Goal: Task Accomplishment & Management: Use online tool/utility

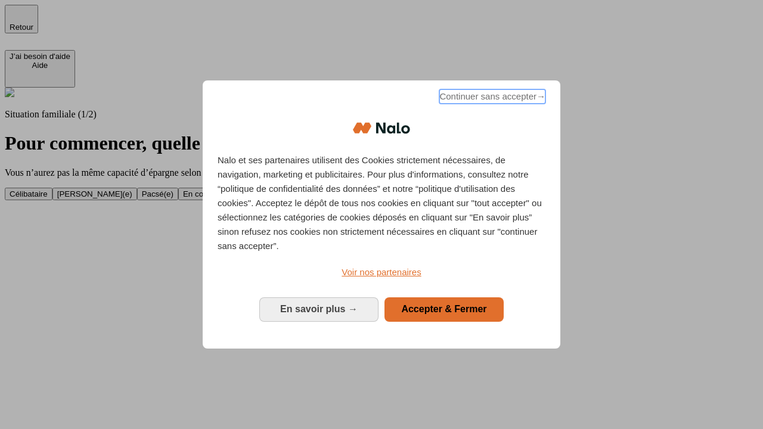
click at [491, 98] on span "Continuer sans accepter →" at bounding box center [492, 96] width 106 height 14
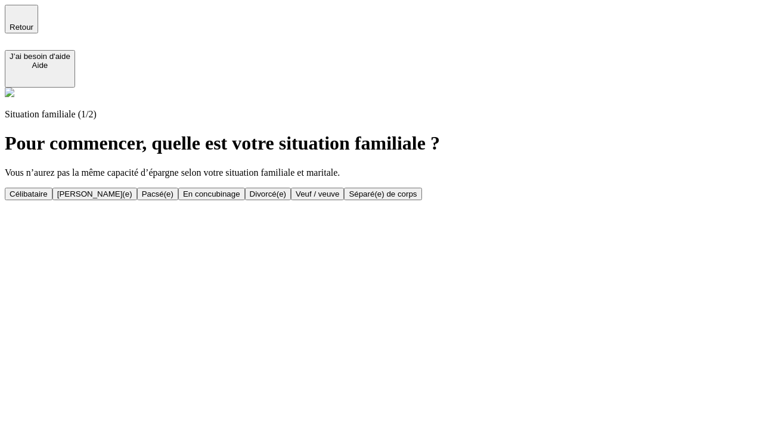
click at [48, 190] on div "Célibataire" at bounding box center [29, 194] width 38 height 9
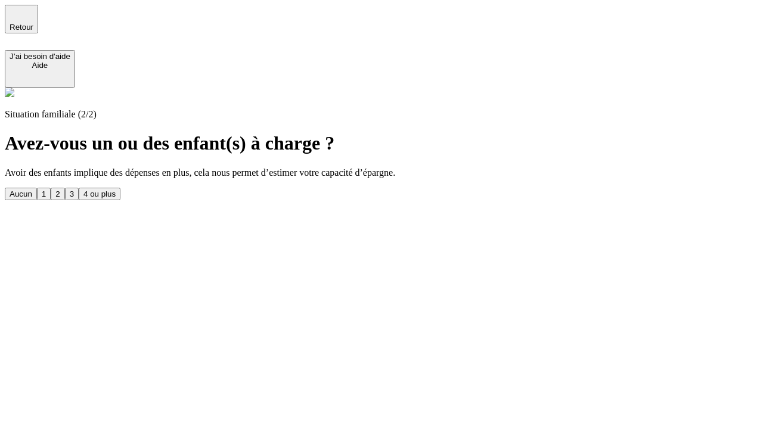
click at [32, 190] on div "Aucun" at bounding box center [21, 194] width 23 height 9
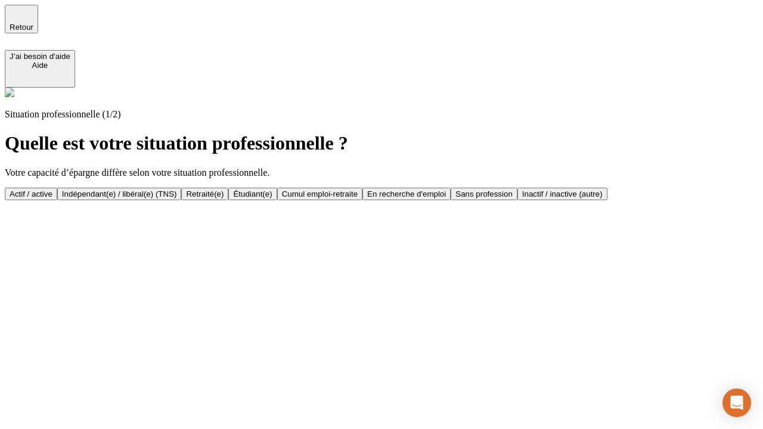
click at [52, 190] on div "Actif / active" at bounding box center [31, 194] width 43 height 9
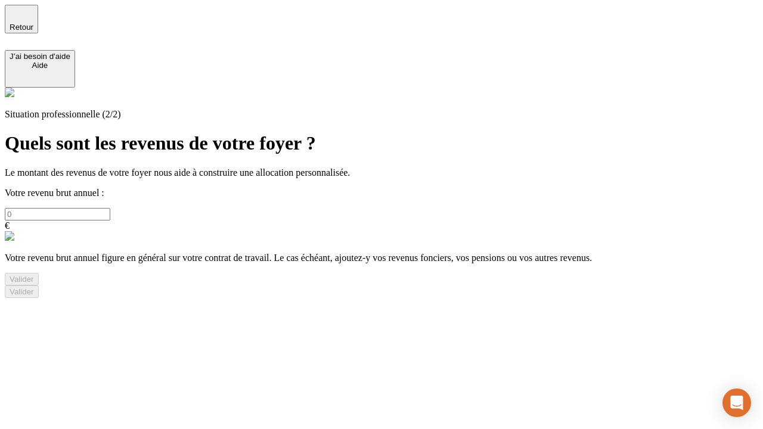
click at [110, 208] on input "text" at bounding box center [57, 214] width 105 height 13
type input "30 000"
click at [34, 284] on div "Valider" at bounding box center [22, 279] width 24 height 9
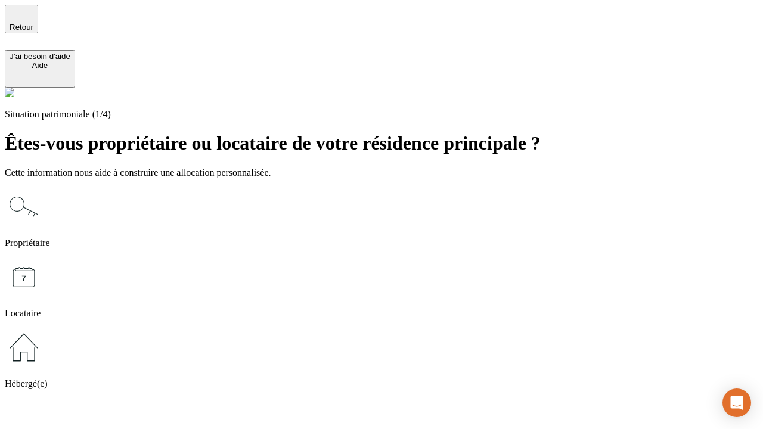
click at [43, 328] on icon at bounding box center [24, 347] width 38 height 38
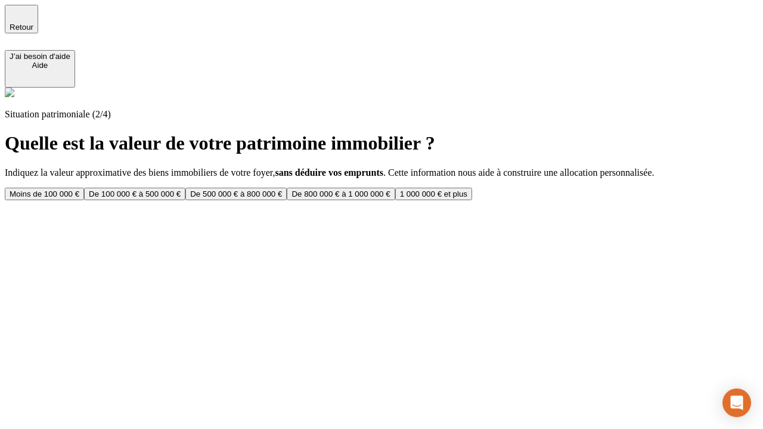
click at [79, 190] on div "Moins de 100 000 €" at bounding box center [45, 194] width 70 height 9
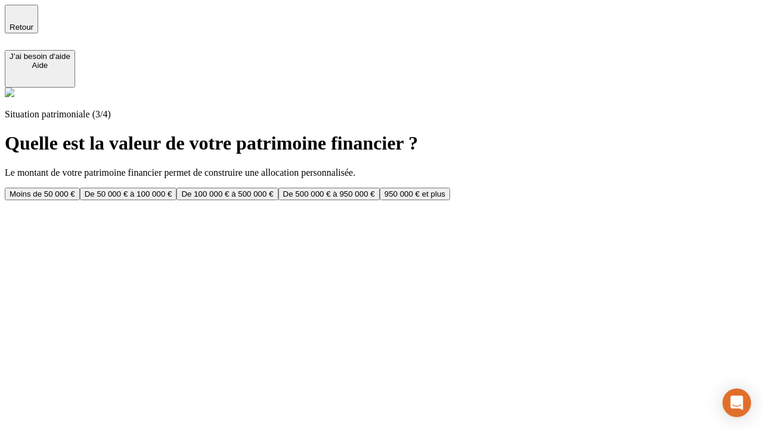
click at [75, 190] on div "Moins de 50 000 €" at bounding box center [43, 194] width 66 height 9
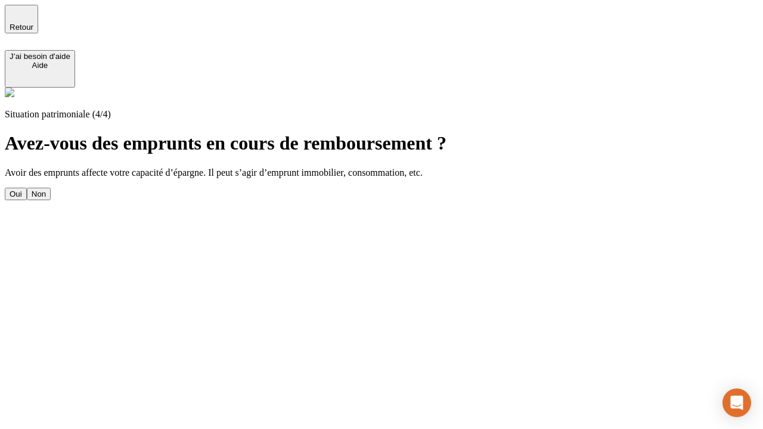
click at [46, 190] on div "Non" at bounding box center [39, 194] width 14 height 9
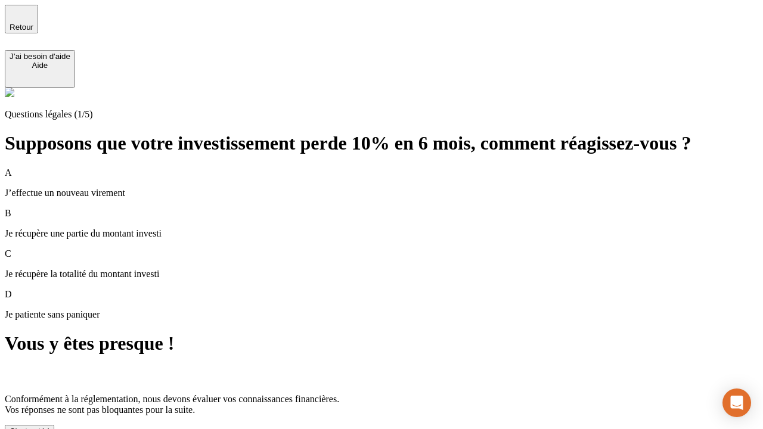
click at [49, 427] on div "C'est noté !" at bounding box center [30, 431] width 40 height 9
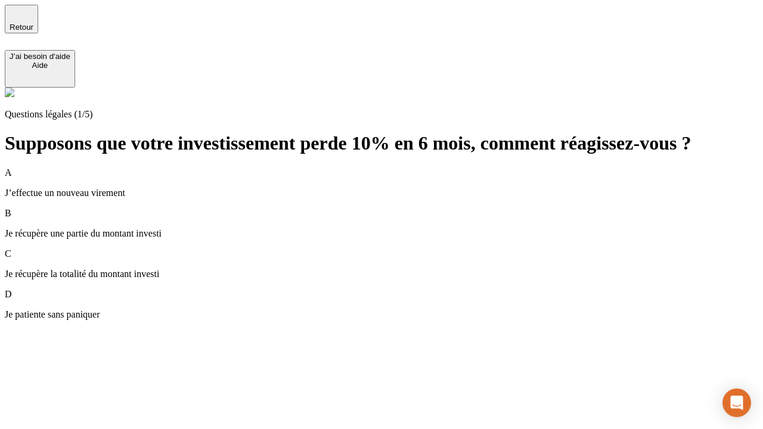
click at [396, 167] on div "A J’effectue un nouveau virement" at bounding box center [381, 182] width 753 height 31
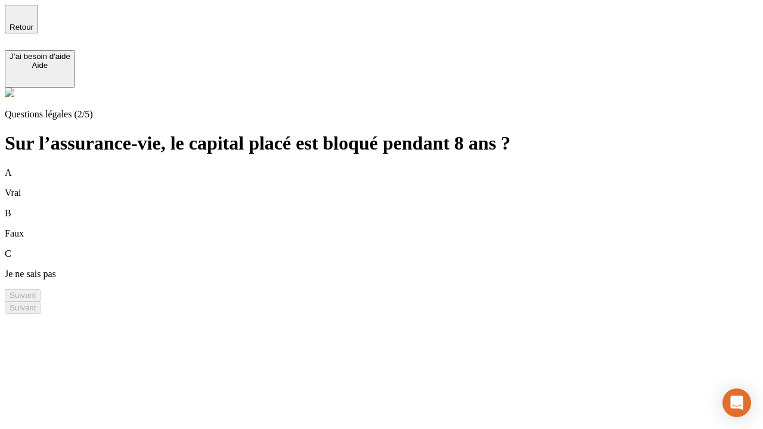
click at [396, 208] on div "B Faux" at bounding box center [381, 223] width 753 height 31
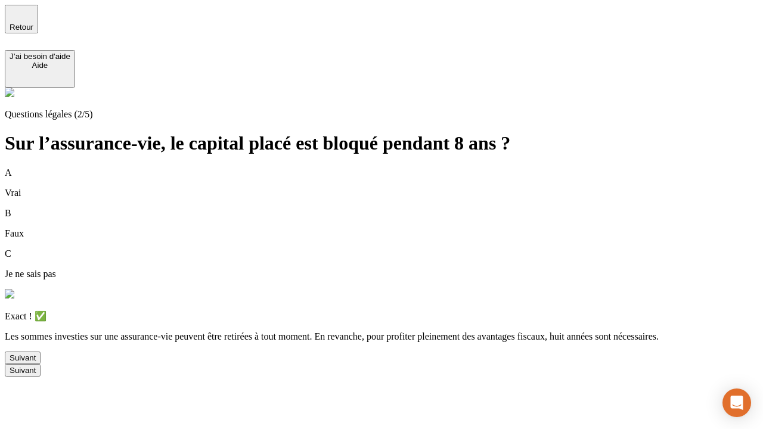
click at [36, 362] on div "Suivant" at bounding box center [23, 357] width 26 height 9
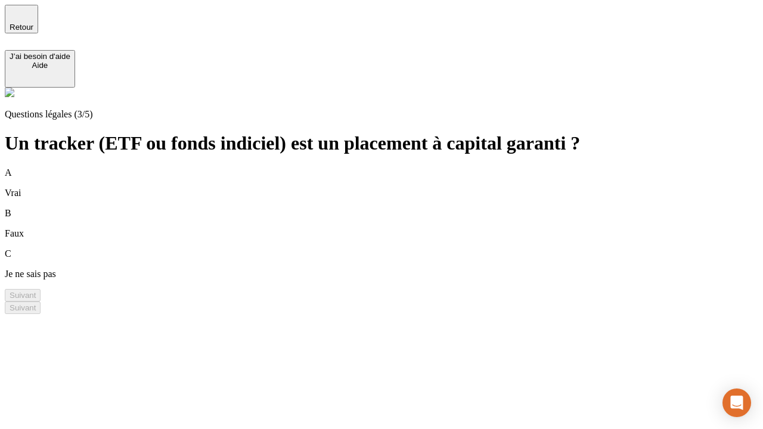
click at [396, 208] on div "B Faux" at bounding box center [381, 223] width 753 height 31
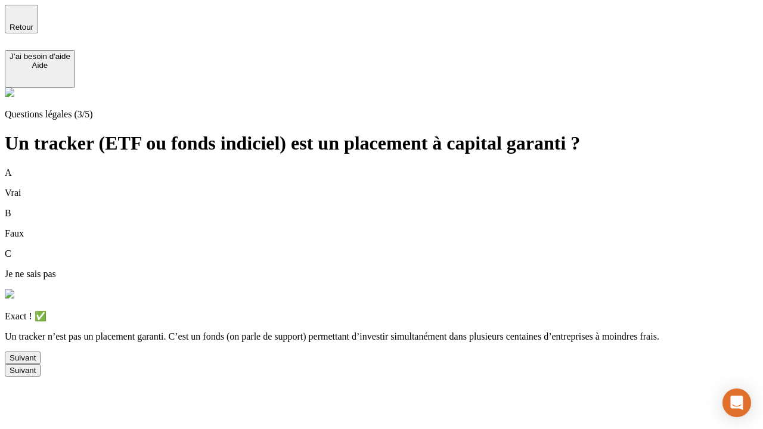
click at [36, 362] on div "Suivant" at bounding box center [23, 357] width 26 height 9
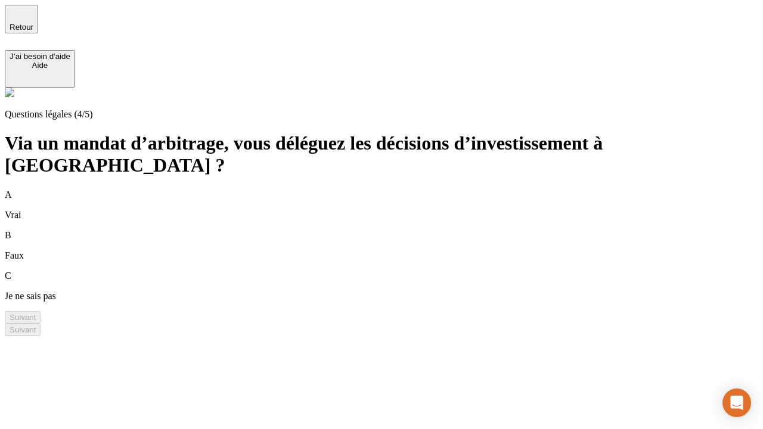
click at [396, 190] on div "A Vrai" at bounding box center [381, 205] width 753 height 31
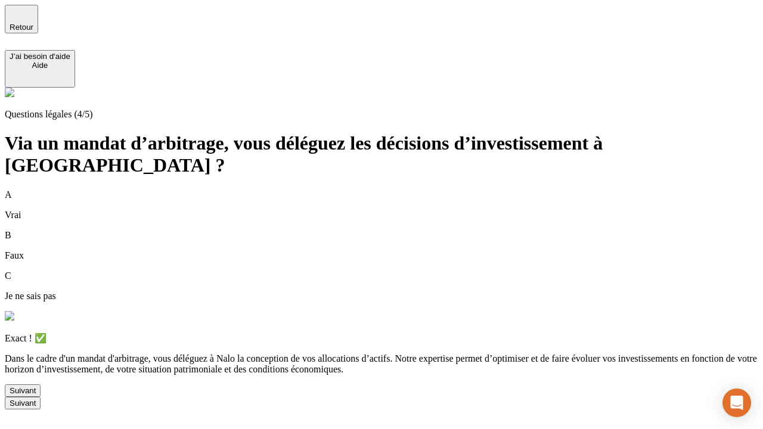
click at [36, 395] on div "Suivant" at bounding box center [23, 390] width 26 height 9
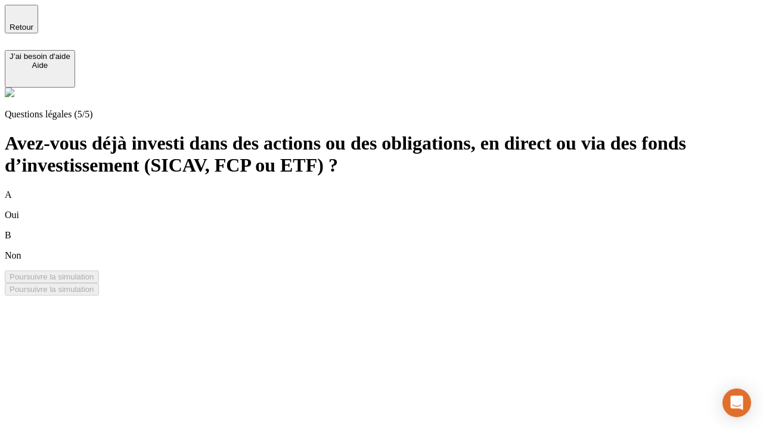
click at [396, 230] on div "B Non" at bounding box center [381, 245] width 753 height 31
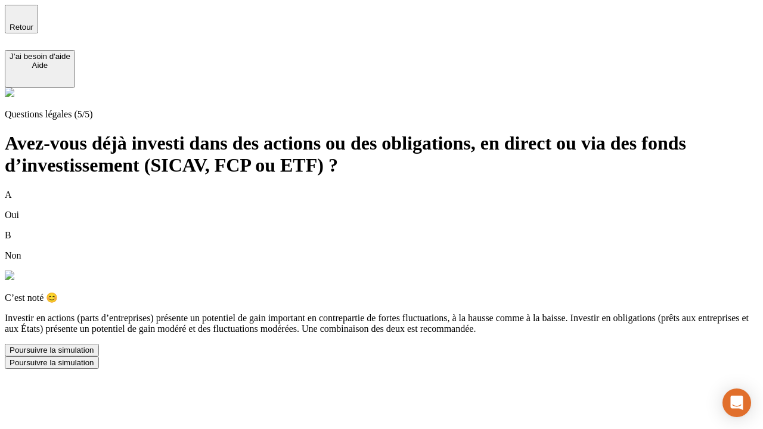
click at [94, 355] on div "Poursuivre la simulation" at bounding box center [52, 350] width 85 height 9
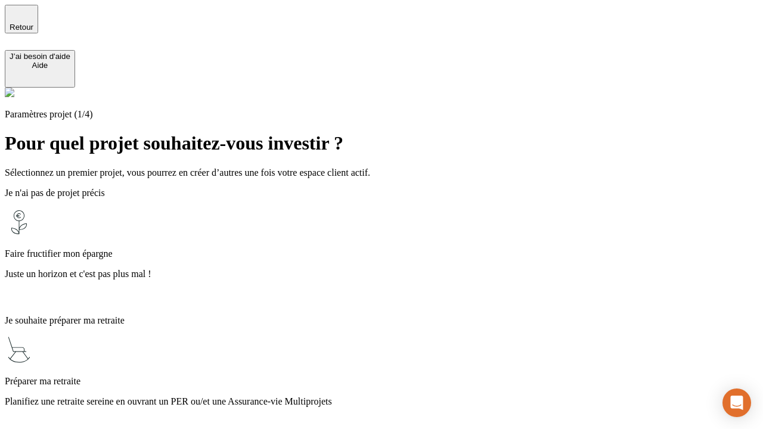
click at [396, 269] on p "Juste un horizon et c'est pas plus mal !" at bounding box center [381, 274] width 753 height 11
